Goal: Task Accomplishment & Management: Complete application form

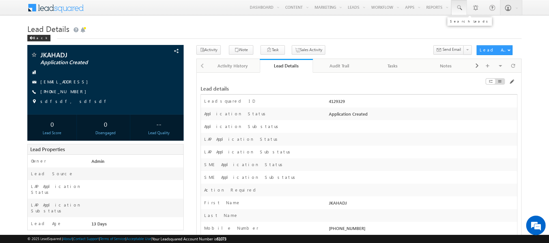
click at [459, 7] on span at bounding box center [459, 8] width 7 height 7
click at [480, 24] on input "text" at bounding box center [499, 25] width 88 height 8
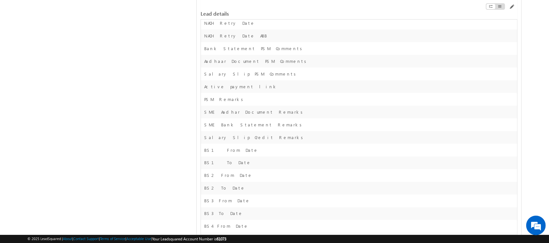
scroll to position [1045, 0]
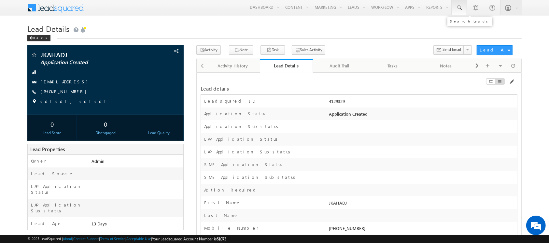
click at [461, 9] on span at bounding box center [459, 8] width 7 height 7
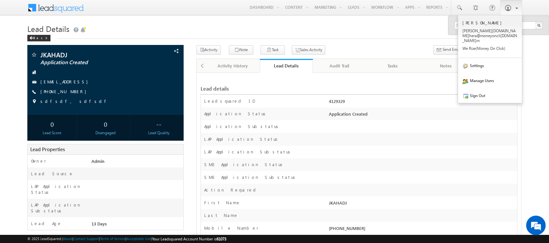
click at [513, 5] on span at bounding box center [515, 8] width 6 height 6
click at [490, 46] on p "We Rize( Money On Click )" at bounding box center [489, 48] width 55 height 5
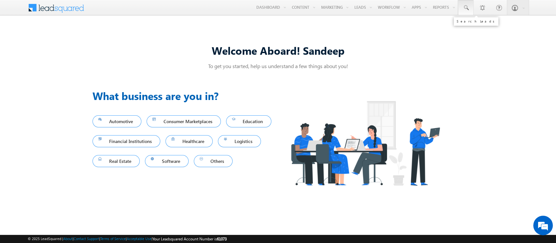
click at [471, 10] on link at bounding box center [466, 7] width 16 height 15
click at [469, 25] on input "text" at bounding box center [505, 25] width 88 height 8
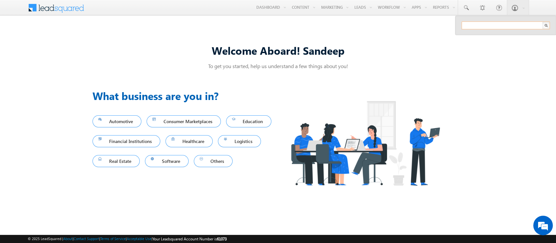
paste input "SBL0012287"
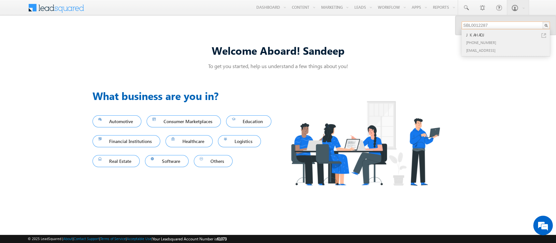
type input "SBL0012287"
click at [503, 40] on div "+91-9886786873" at bounding box center [508, 42] width 87 height 8
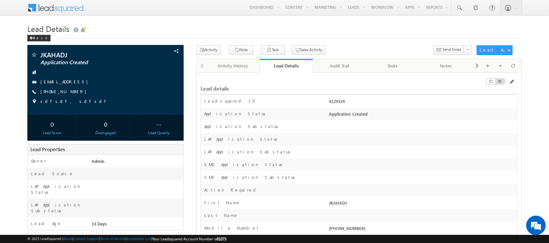
scroll to position [132, 0]
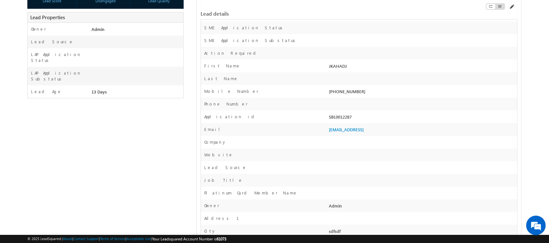
click at [509, 7] on span at bounding box center [511, 6] width 5 height 5
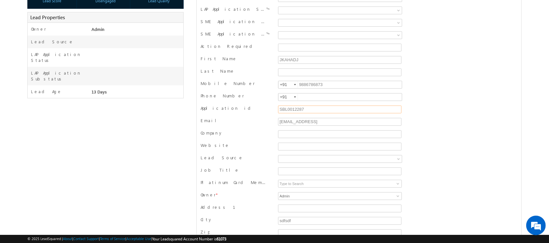
click at [321, 109] on input "SBL0012287" at bounding box center [339, 109] width 123 height 8
paste input "SBL0012287"
type input "SBL0012287"
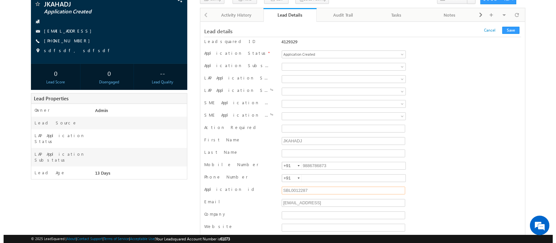
scroll to position [0, 0]
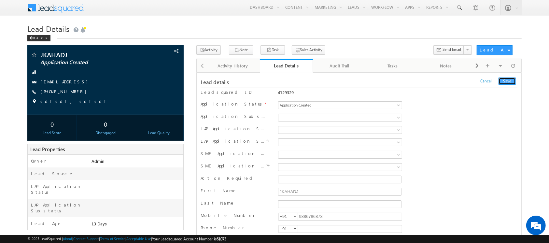
click at [512, 83] on button "Save" at bounding box center [506, 80] width 17 height 7
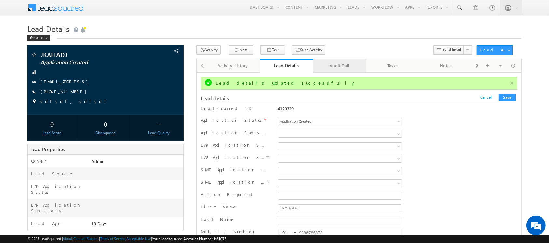
click at [358, 69] on div "Audit Trail" at bounding box center [339, 66] width 42 height 8
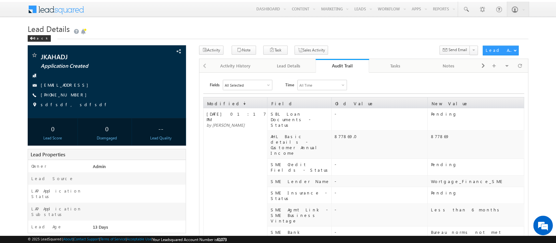
click at [263, 82] on div "All Selected" at bounding box center [247, 85] width 49 height 10
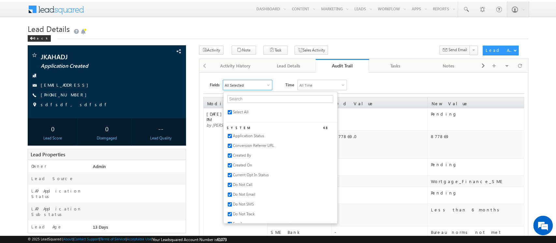
click at [240, 111] on span "Select All" at bounding box center [241, 111] width 16 height 5
checkbox input "false"
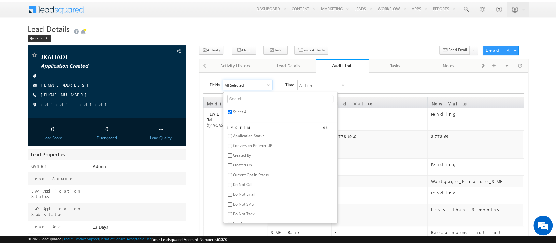
checkbox input "false"
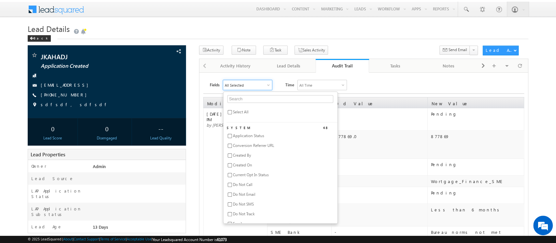
checkbox input "false"
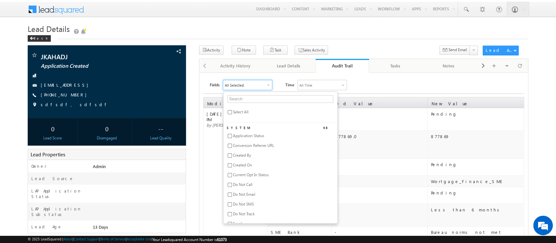
checkbox input "false"
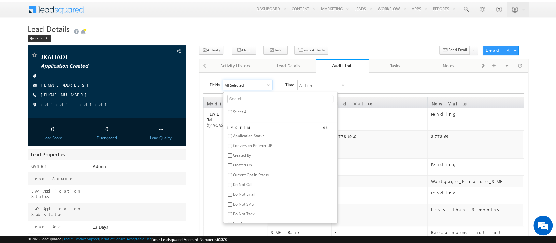
checkbox input "false"
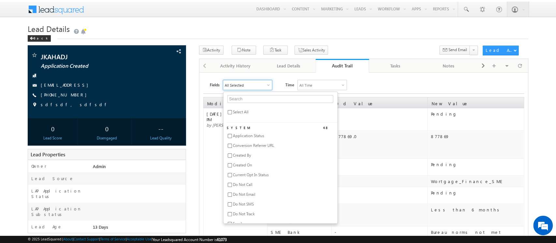
checkbox input "false"
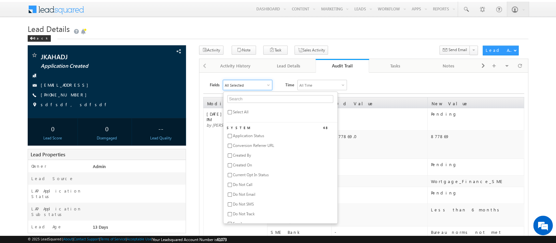
checkbox input "false"
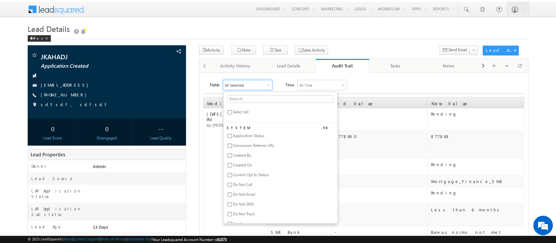
checkbox input "false"
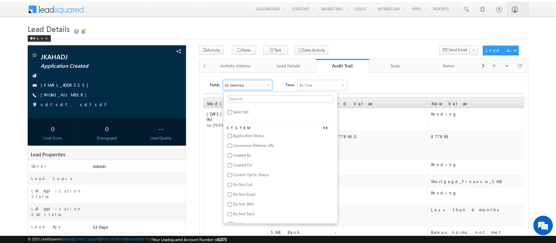
checkbox input "false"
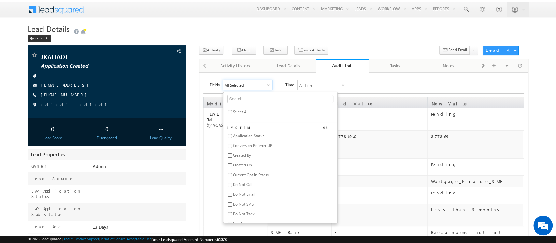
checkbox input "false"
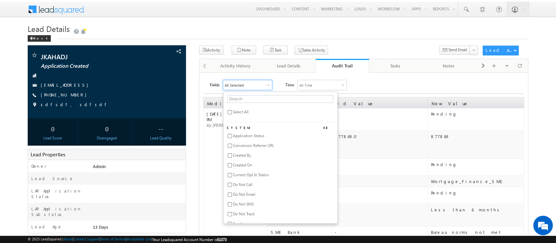
checkbox input "false"
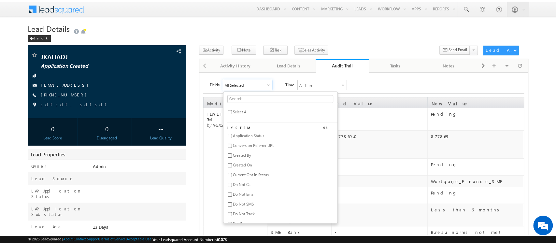
checkbox input "false"
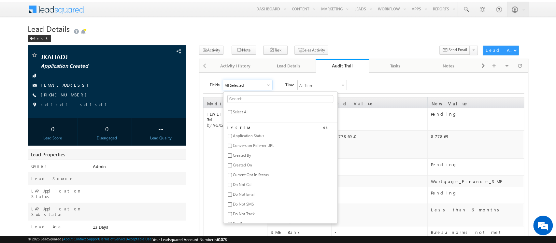
checkbox input "false"
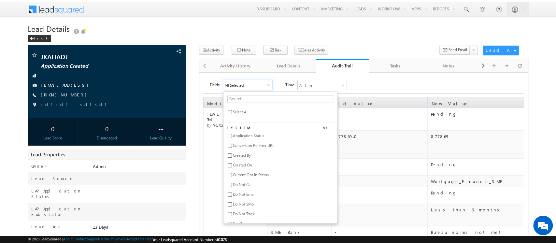
checkbox input "false"
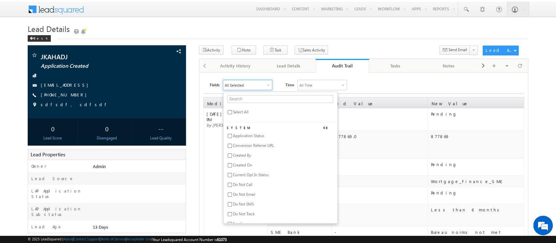
checkbox input "false"
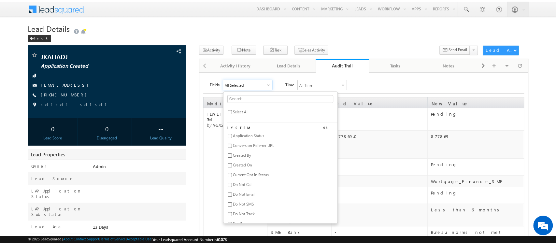
checkbox input "false"
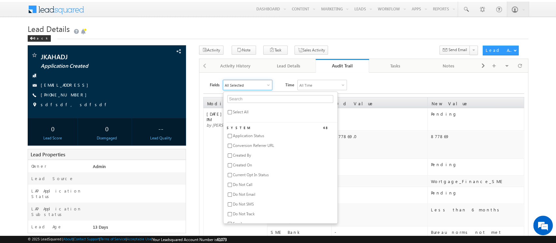
checkbox input "false"
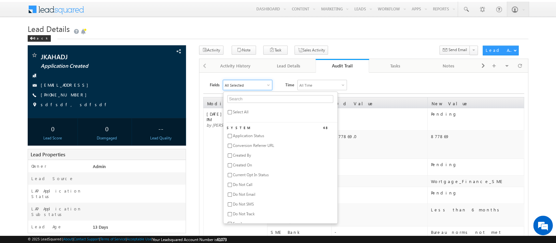
checkbox input "false"
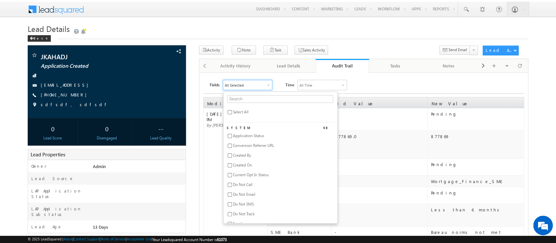
checkbox input "false"
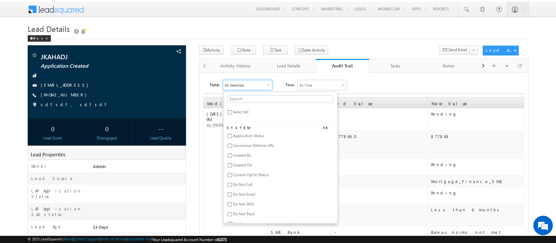
checkbox input "false"
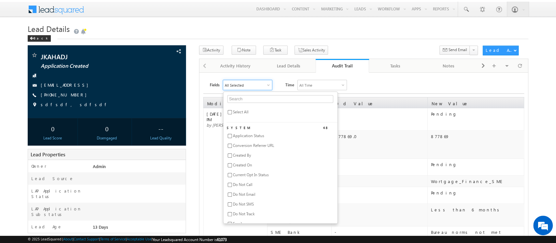
checkbox input "false"
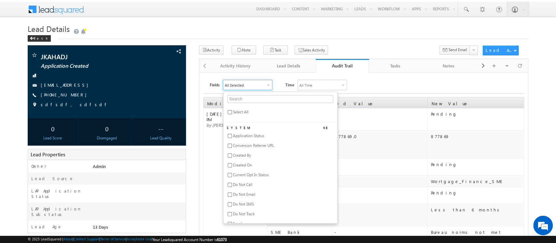
checkbox input "false"
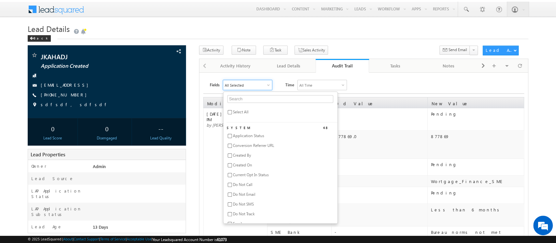
checkbox input "false"
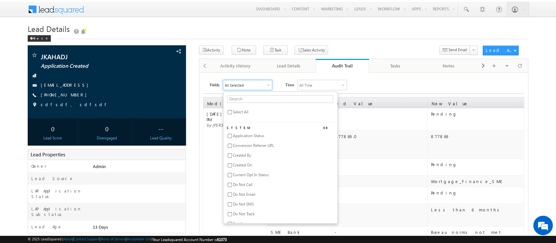
checkbox input "false"
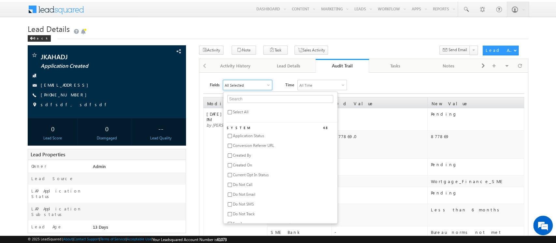
checkbox input "false"
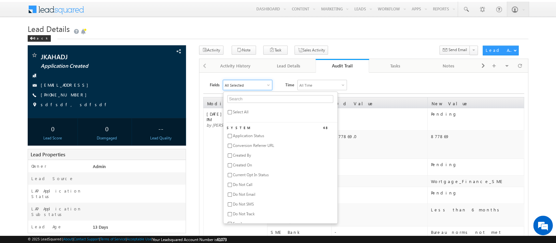
checkbox input "false"
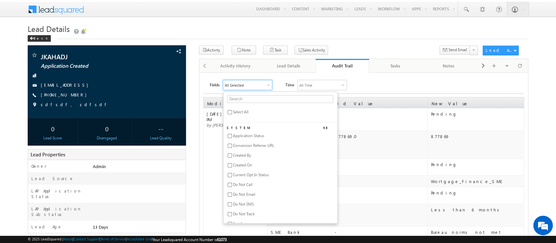
checkbox input "false"
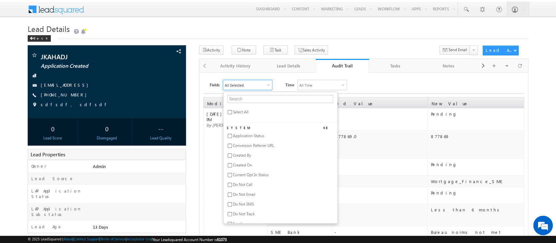
checkbox input "false"
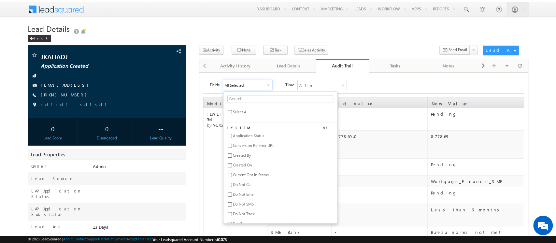
checkbox input "false"
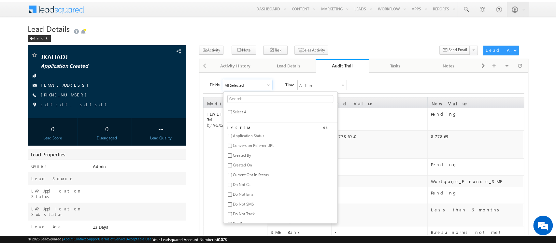
checkbox input "false"
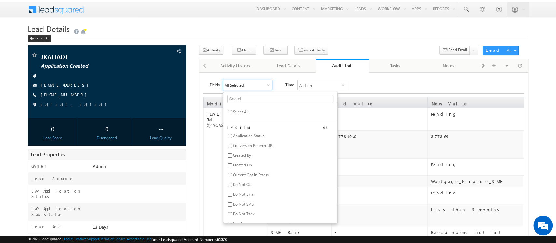
checkbox input "false"
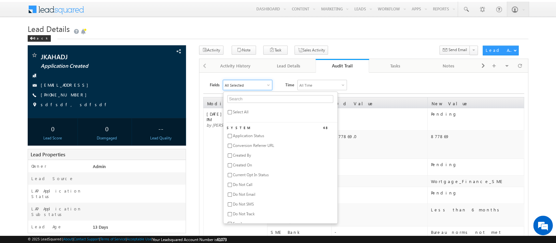
checkbox input "false"
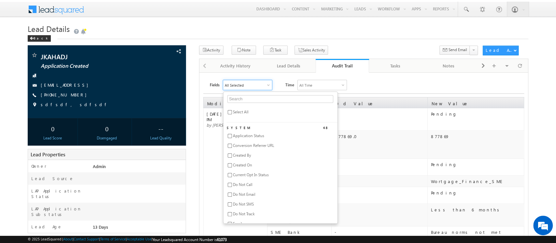
checkbox input "false"
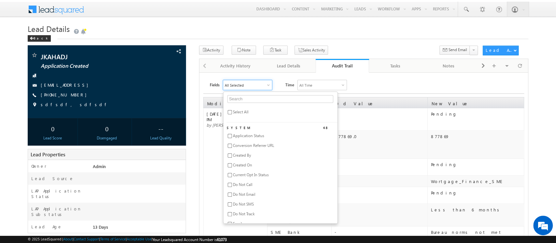
checkbox input "false"
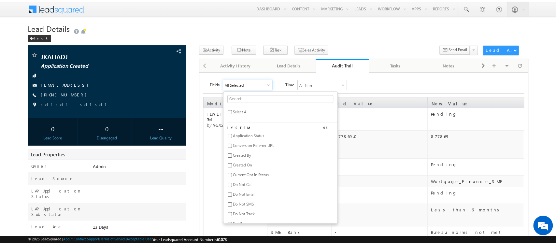
checkbox input "false"
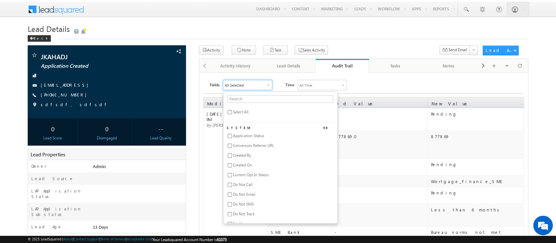
checkbox input "false"
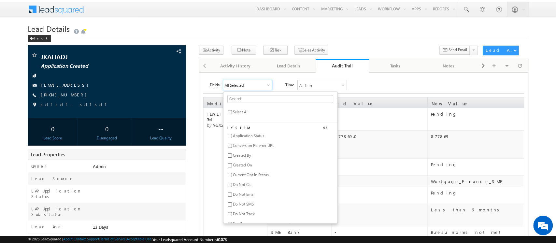
checkbox input "false"
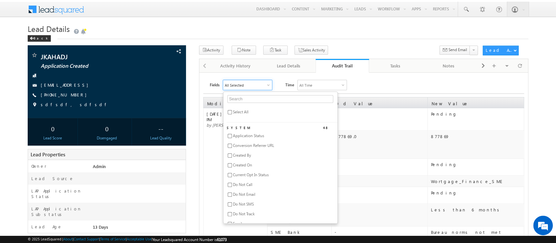
checkbox input "false"
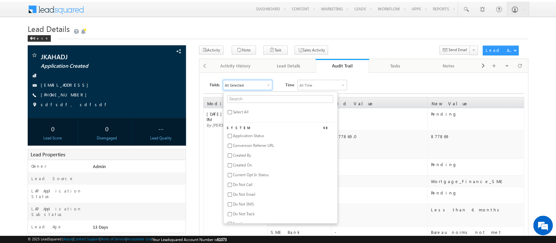
checkbox input "false"
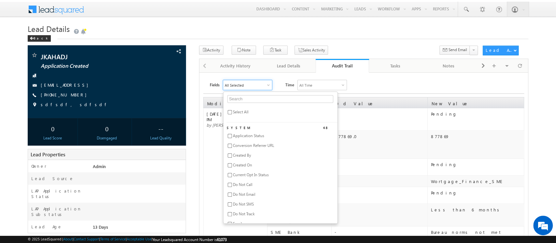
checkbox input "false"
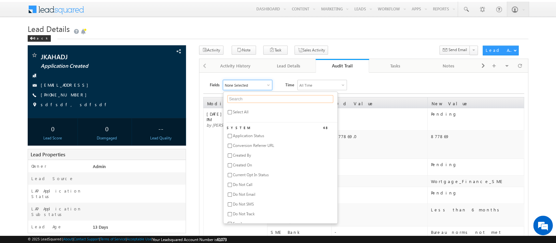
click at [246, 100] on input "text" at bounding box center [280, 99] width 106 height 8
click at [245, 172] on span "Application id" at bounding box center [245, 172] width 24 height 5
click at [361, 82] on div "Fields Application id application Select All System 1 Application Status Custom…" at bounding box center [367, 85] width 314 height 10
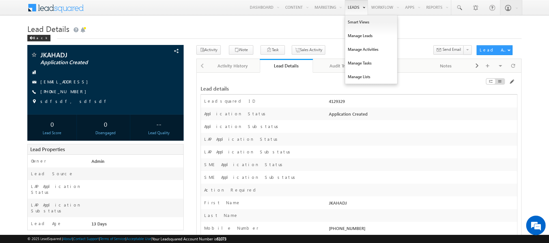
click at [347, 7] on link "Leads" at bounding box center [356, 7] width 23 height 15
click at [350, 36] on link "Manage Leads" at bounding box center [371, 36] width 52 height 14
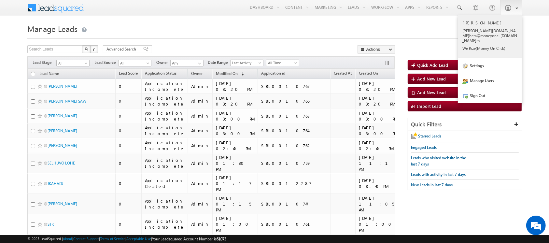
click at [487, 28] on p "sande [DOMAIN_NAME] hera@ money oncli [DOMAIN_NAME] m" at bounding box center [489, 35] width 55 height 15
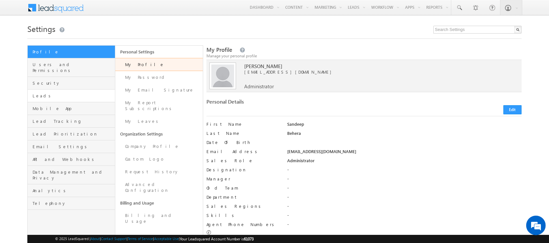
click at [44, 94] on link "Leads" at bounding box center [71, 96] width 87 height 13
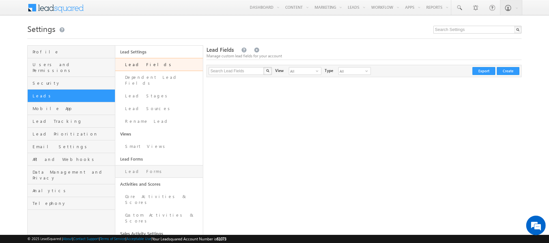
click at [148, 165] on link "Lead Forms" at bounding box center [159, 171] width 88 height 13
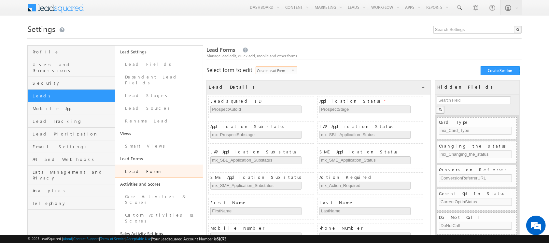
click at [289, 69] on span "Create Lead Form" at bounding box center [274, 70] width 36 height 7
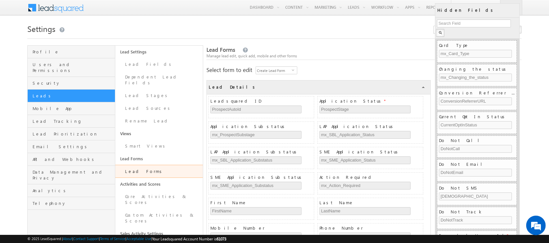
scroll to position [139, 0]
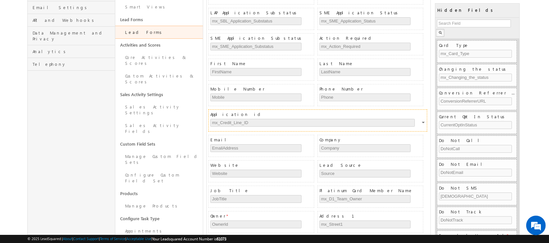
click at [226, 116] on span "Application id" at bounding box center [318, 114] width 217 height 6
click at [228, 111] on span "Application id" at bounding box center [318, 114] width 217 height 6
click at [225, 113] on span "Application id" at bounding box center [318, 114] width 217 height 6
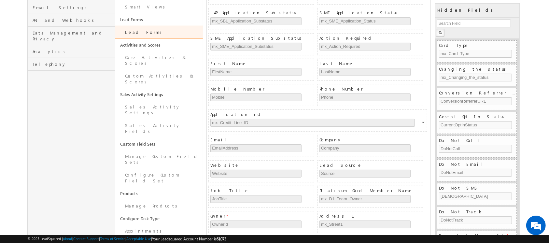
click at [225, 113] on span "Application id" at bounding box center [318, 114] width 217 height 6
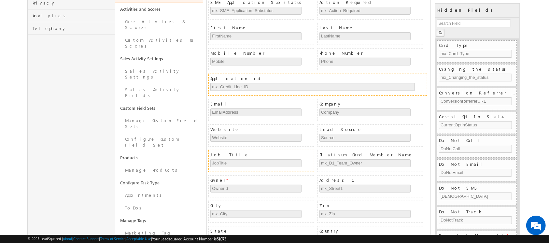
scroll to position [175, 0]
